Goal: Check status: Check status

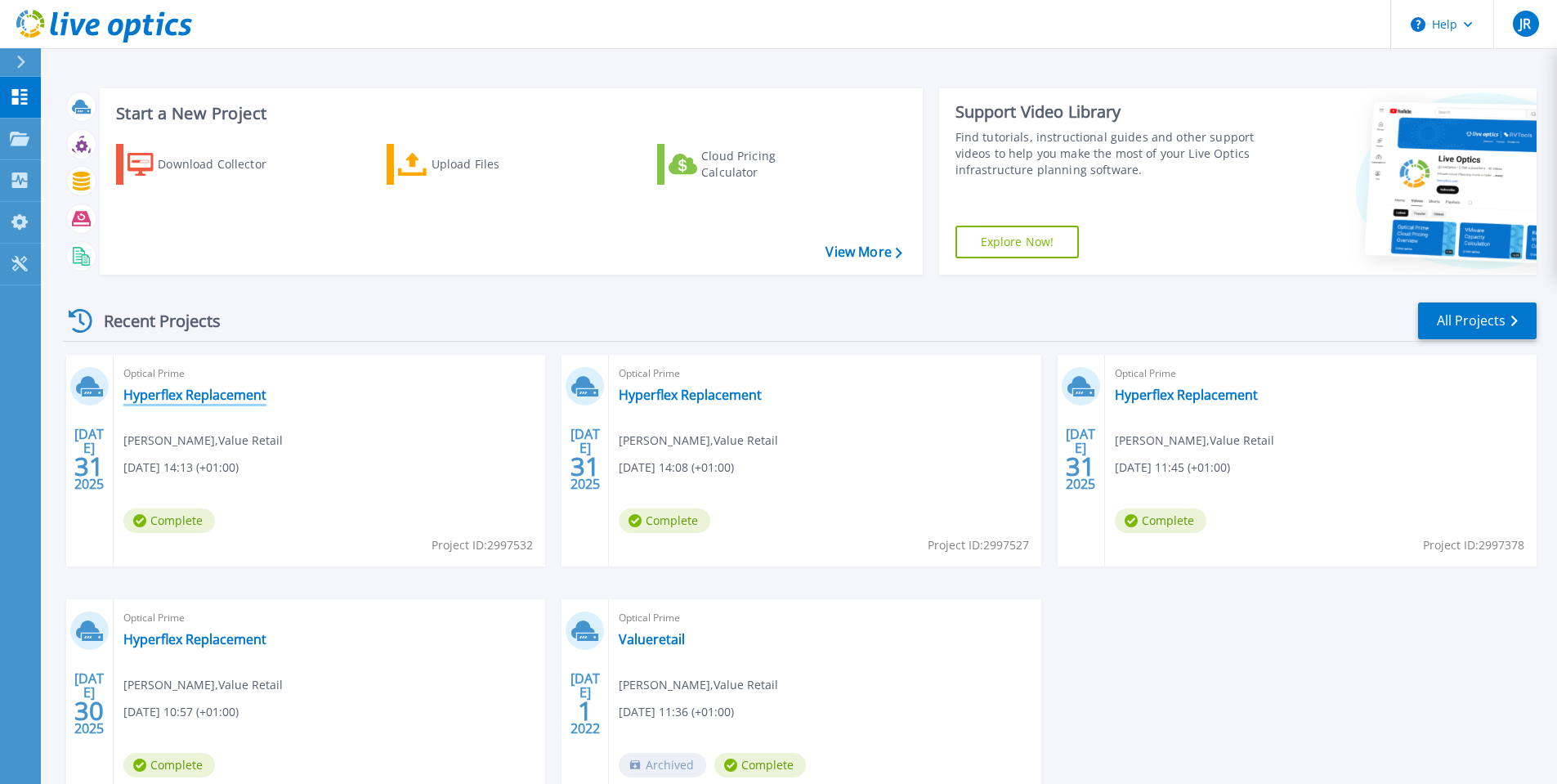
click at [203, 393] on link "Hyperflex Replacement" at bounding box center [194, 395] width 143 height 16
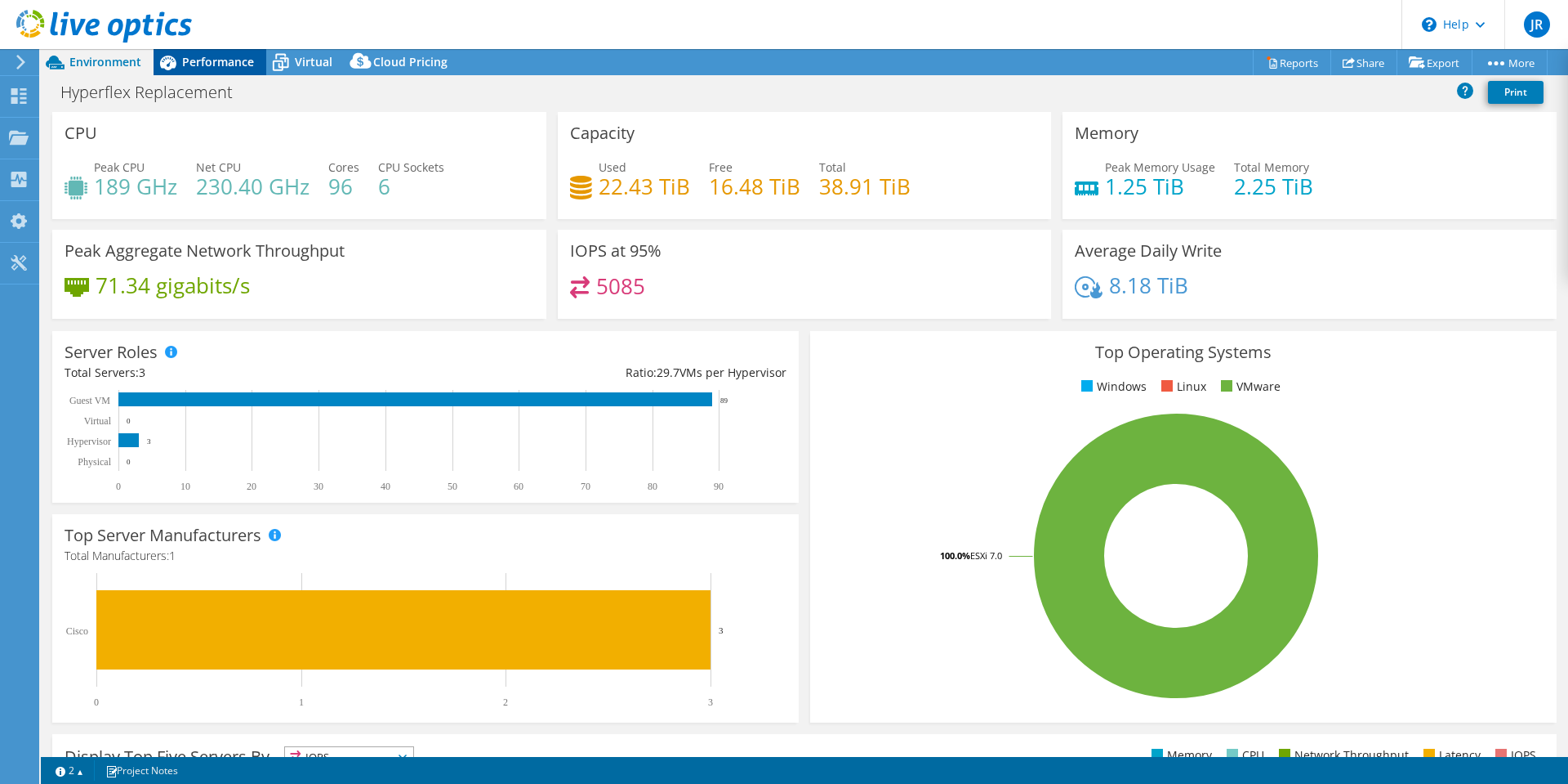
click at [204, 56] on span "Performance" at bounding box center [218, 61] width 72 height 15
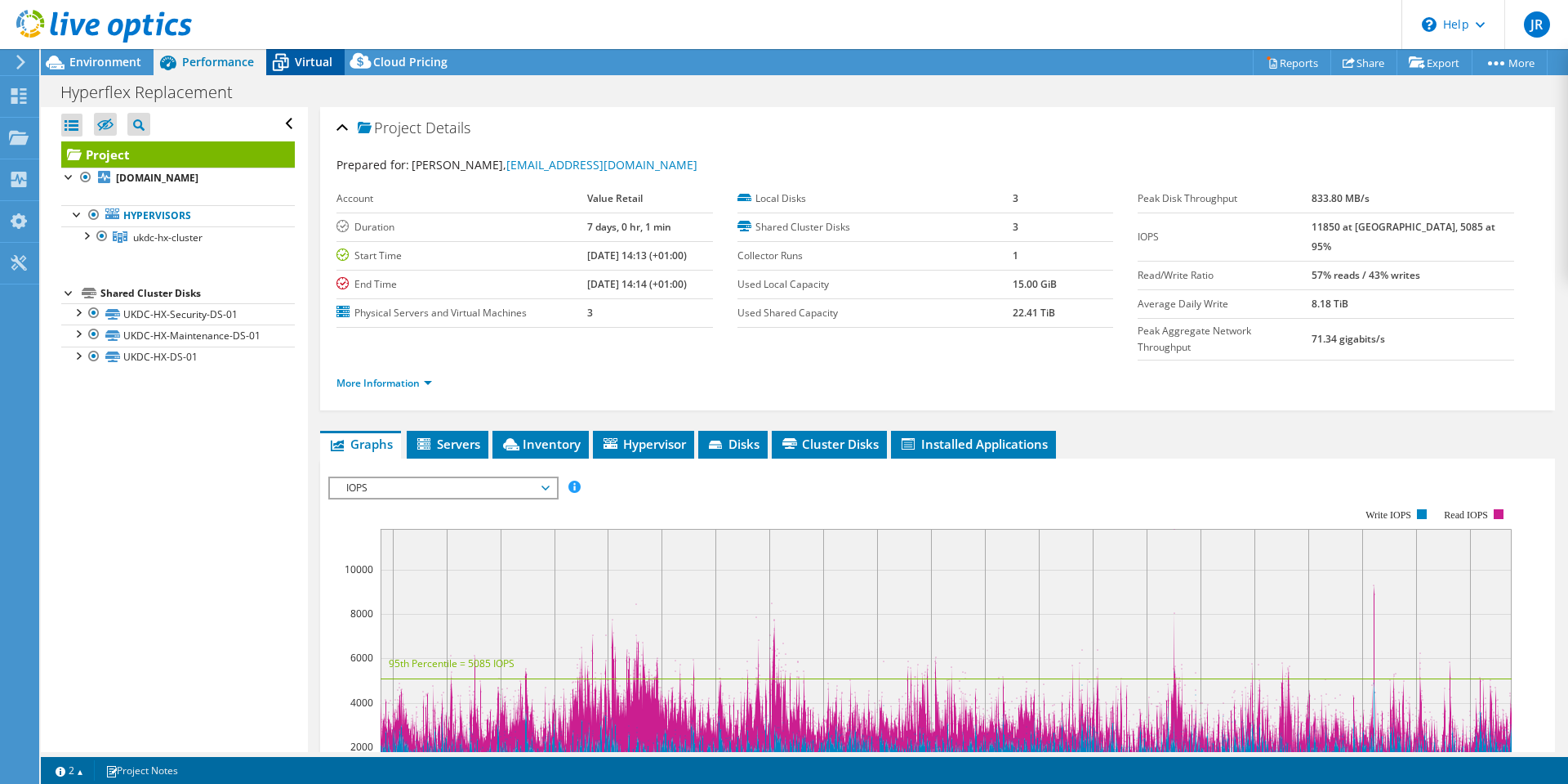
click at [300, 54] on span "Virtual" at bounding box center [313, 61] width 37 height 15
